Goal: Information Seeking & Learning: Understand process/instructions

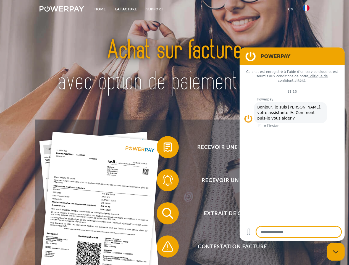
click at [62, 10] on img at bounding box center [62, 9] width 45 height 6
click at [306, 10] on img at bounding box center [306, 8] width 7 height 7
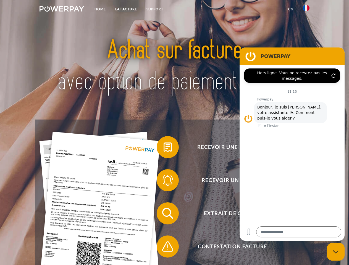
click at [291, 9] on link "CG" at bounding box center [291, 9] width 15 height 10
click at [164, 148] on span at bounding box center [160, 148] width 28 height 28
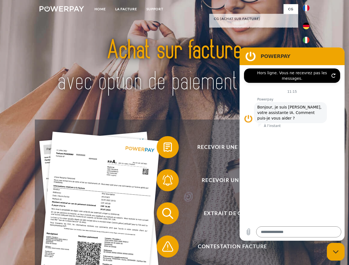
click at [164, 182] on span at bounding box center [160, 181] width 28 height 28
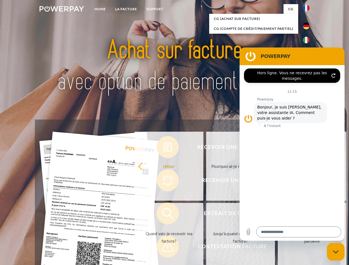
click at [206, 215] on link "Jusqu'à quand dois-je payer ma facture?" at bounding box center [240, 237] width 69 height 69
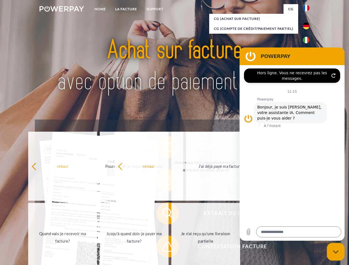
click at [164, 248] on span at bounding box center [160, 247] width 28 height 28
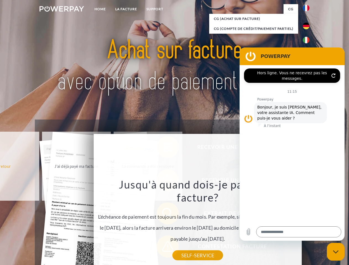
click at [336, 252] on icon "Fermer la fenêtre de messagerie" at bounding box center [336, 252] width 6 height 4
type textarea "*"
